Goal: Information Seeking & Learning: Find specific fact

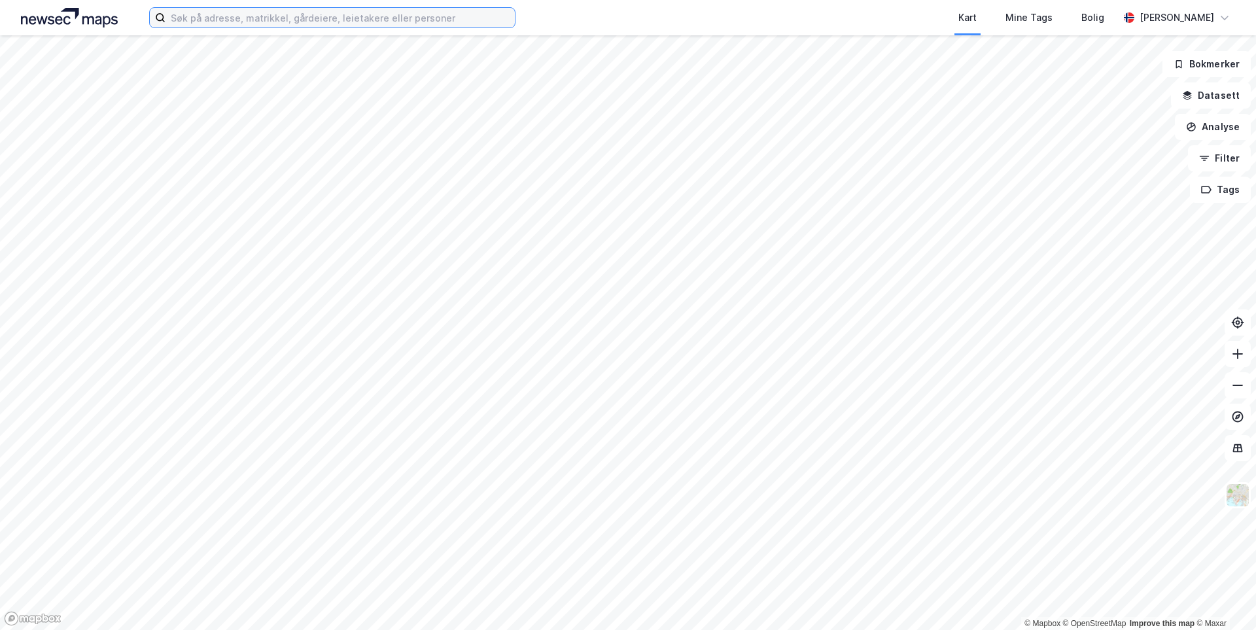
click at [452, 19] on input at bounding box center [339, 18] width 349 height 20
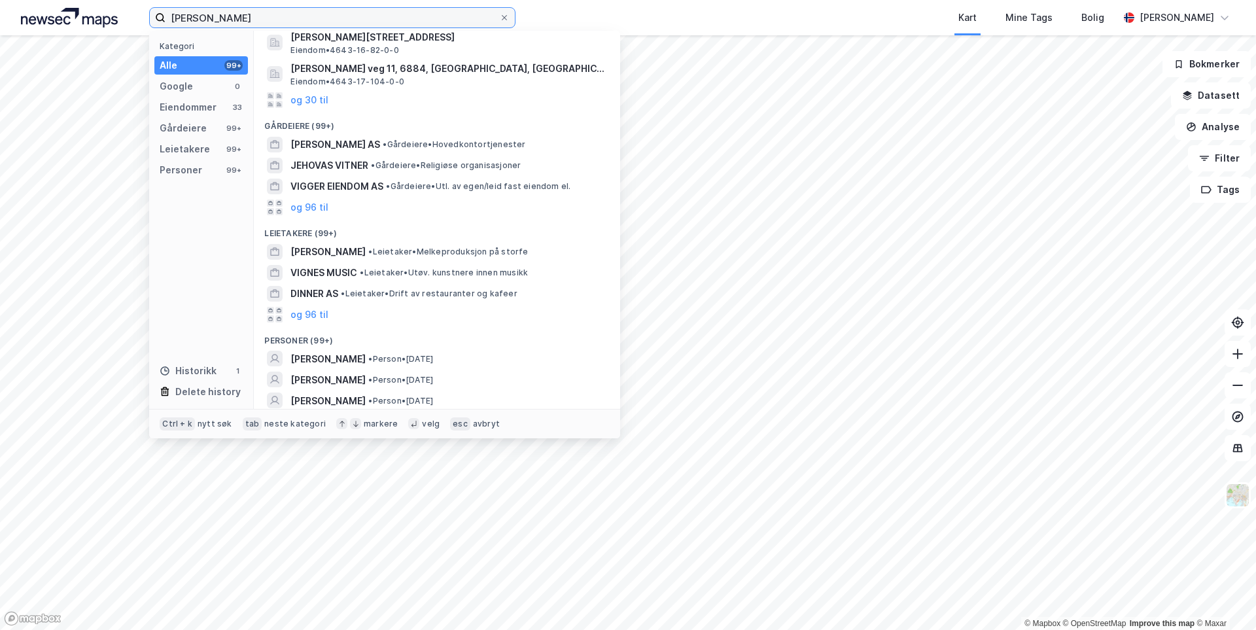
scroll to position [126, 0]
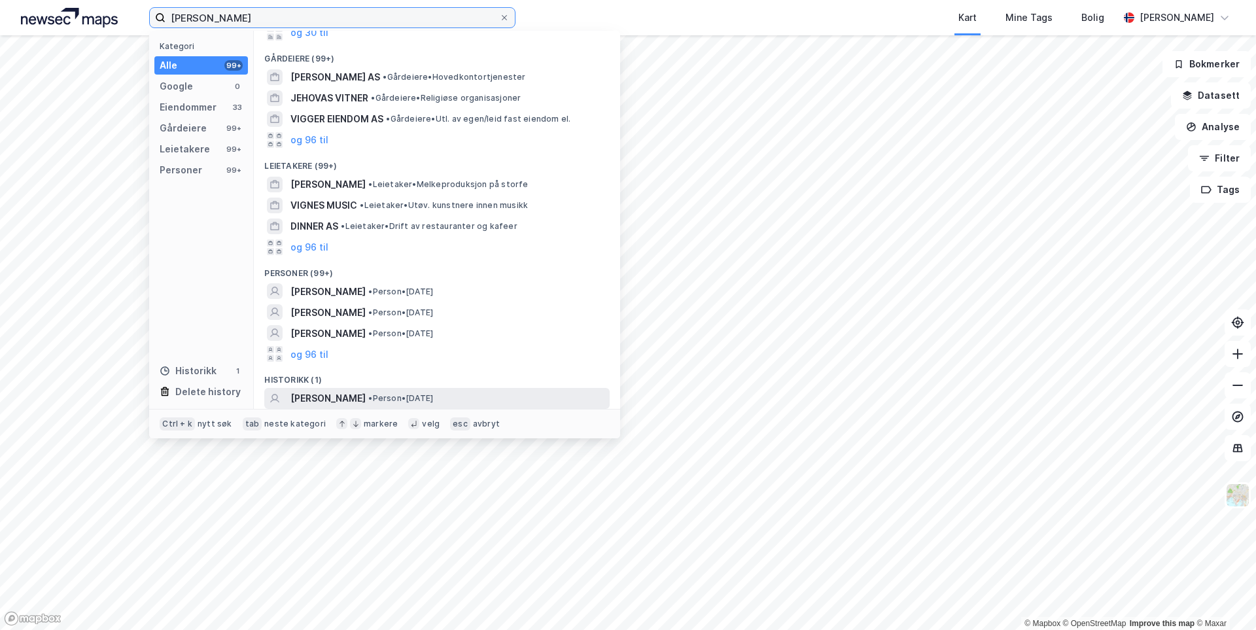
type input "[PERSON_NAME]"
click at [366, 396] on span "[PERSON_NAME]" at bounding box center [327, 399] width 75 height 16
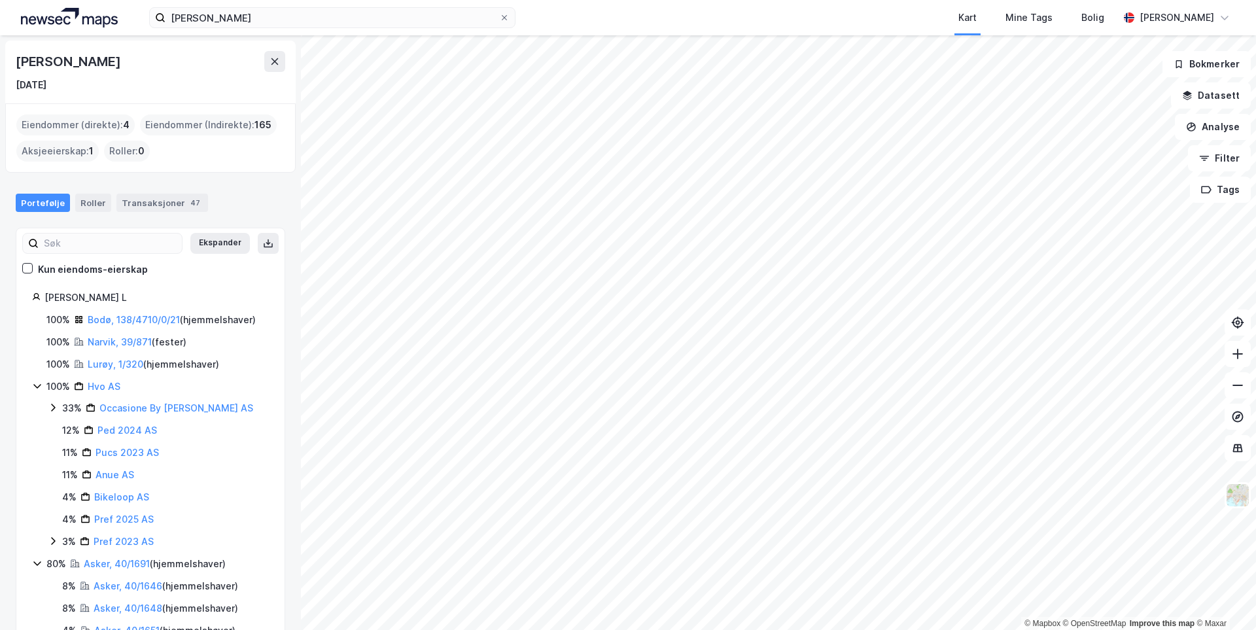
click at [37, 386] on icon at bounding box center [37, 386] width 10 height 10
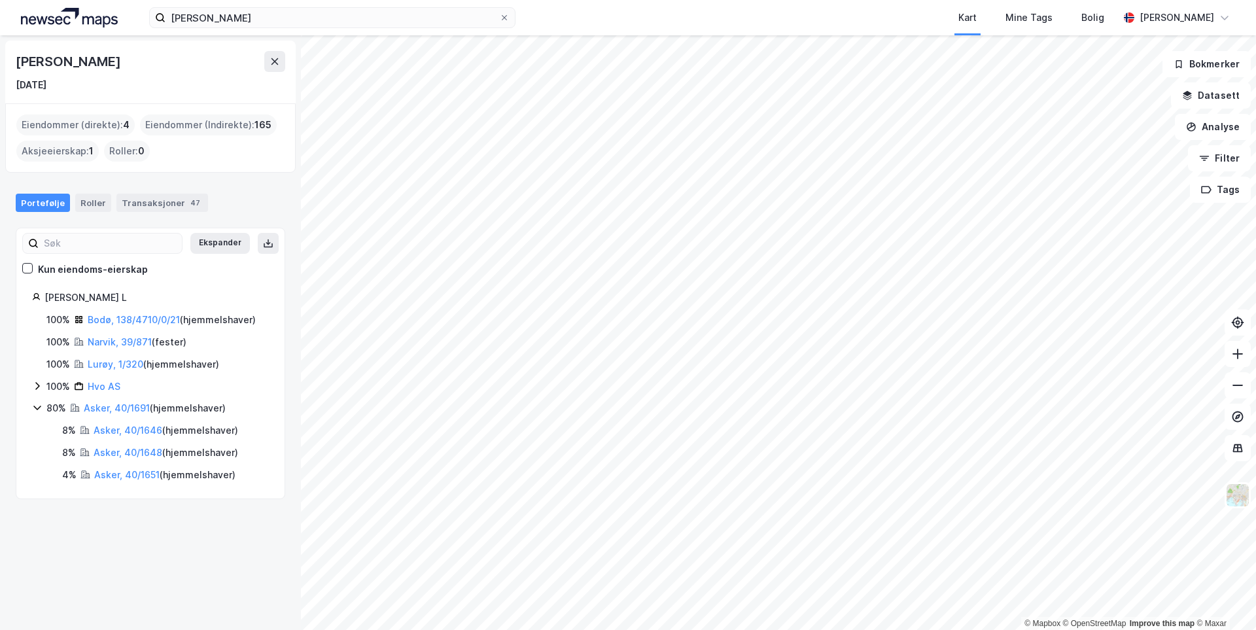
click at [35, 405] on icon at bounding box center [37, 407] width 10 height 10
click at [111, 321] on link "Bodø, 138/4710/0/21" at bounding box center [134, 319] width 92 height 11
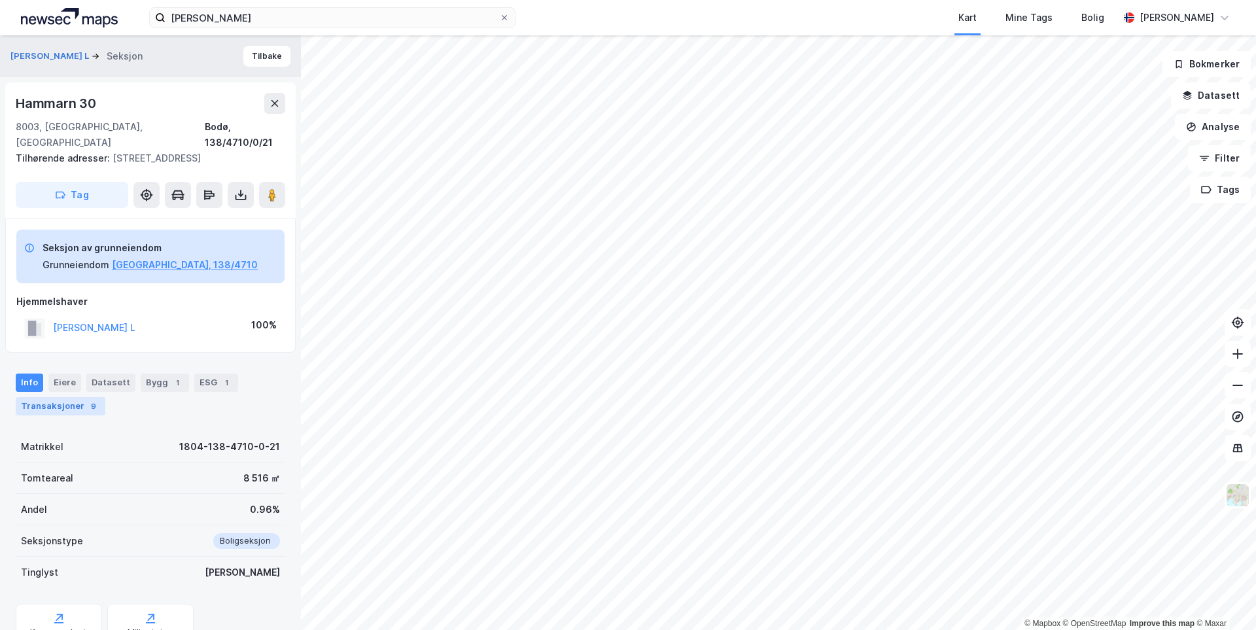
click at [74, 413] on div "Transaksjoner 9" at bounding box center [61, 406] width 90 height 18
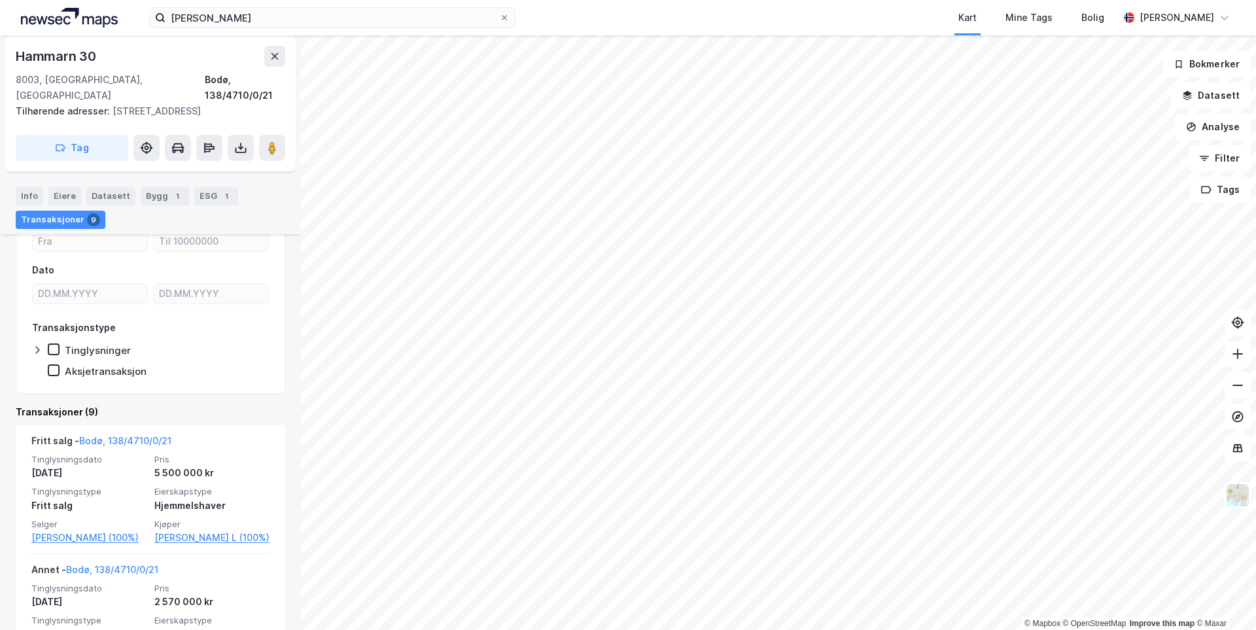
scroll to position [242, 0]
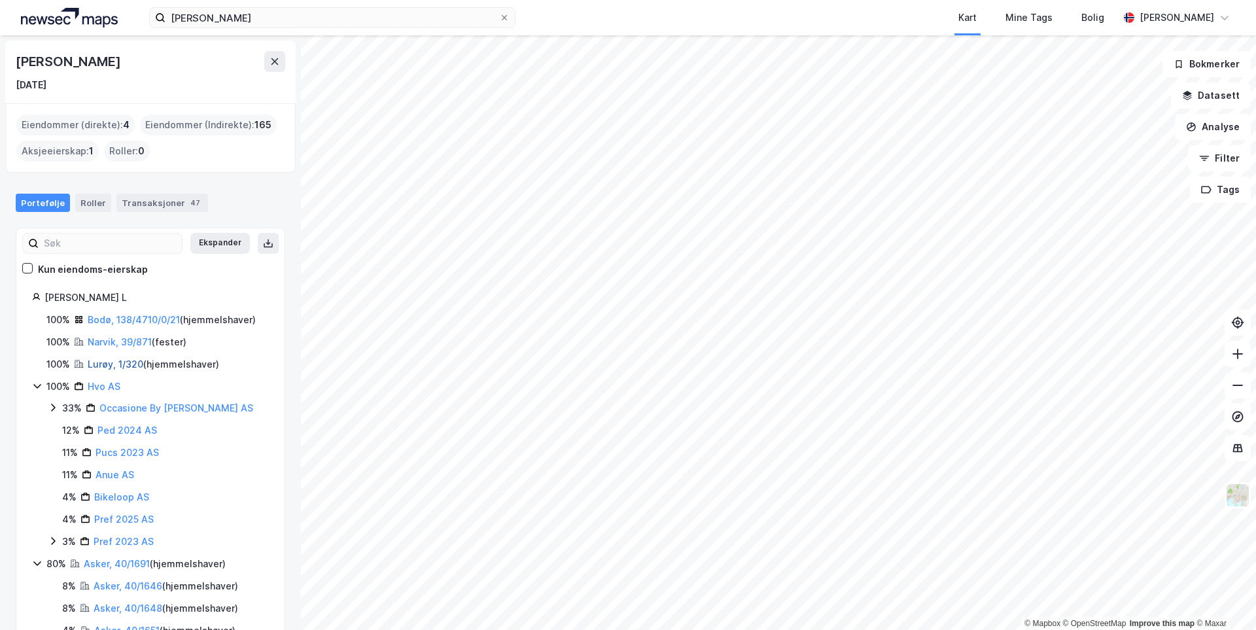
click at [114, 366] on link "Lurøy, 1/320" at bounding box center [116, 363] width 56 height 11
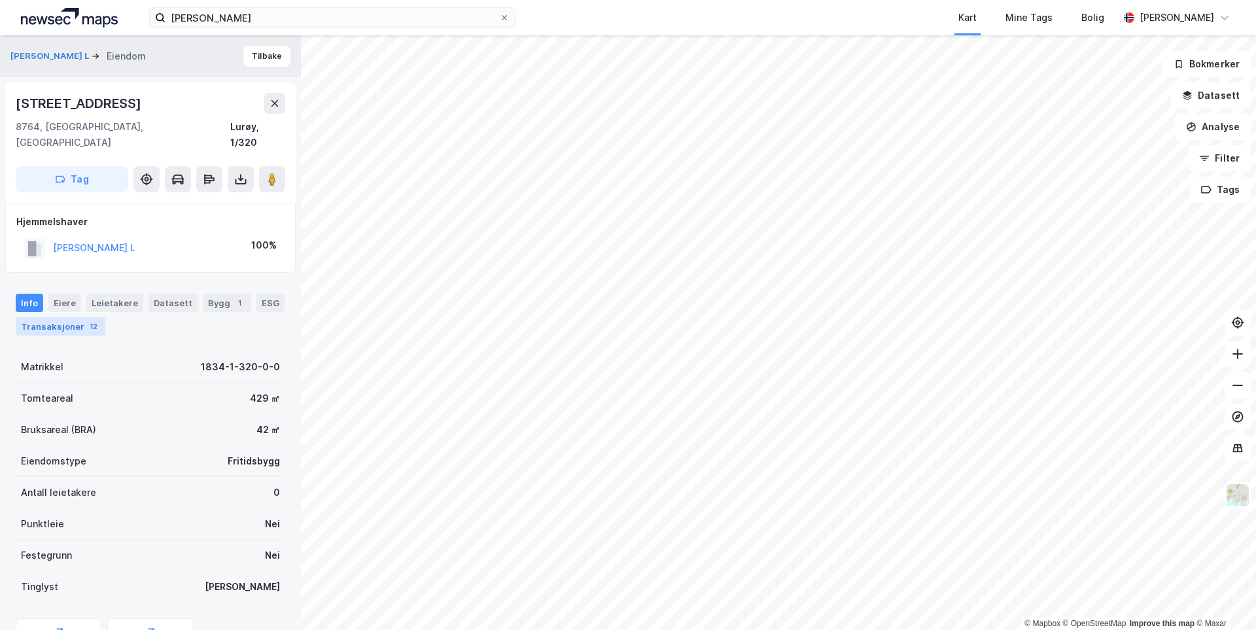
click at [73, 317] on div "Transaksjoner 12" at bounding box center [61, 326] width 90 height 18
